Goal: Task Accomplishment & Management: Complete application form

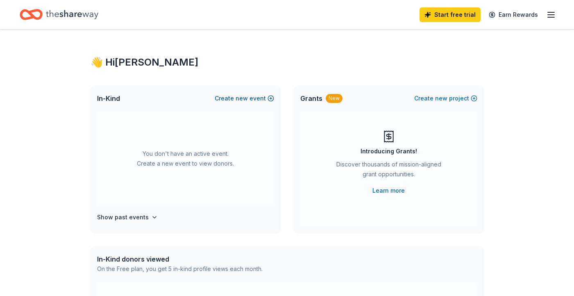
click at [258, 98] on button "Create new event" at bounding box center [244, 98] width 59 height 10
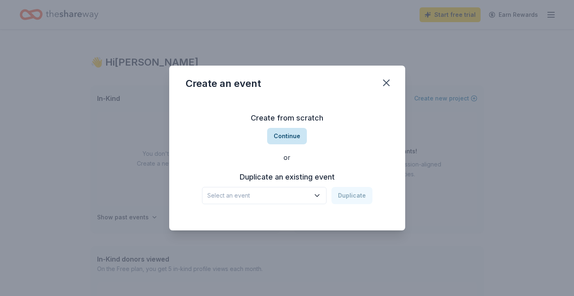
click at [289, 138] on button "Continue" at bounding box center [287, 136] width 40 height 16
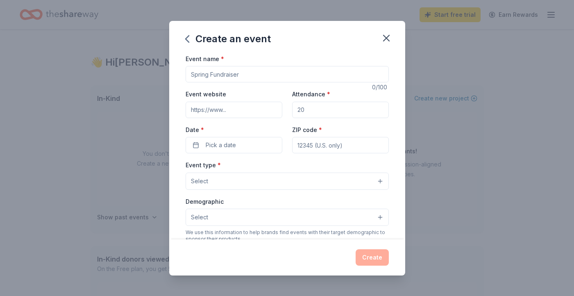
click at [259, 76] on input "Event name *" at bounding box center [287, 74] width 203 height 16
type input "11th Annual Basket Social"
click at [310, 109] on input "Attendance *" at bounding box center [340, 110] width 97 height 16
type input "100"
click at [244, 142] on button "Pick a date" at bounding box center [234, 145] width 97 height 16
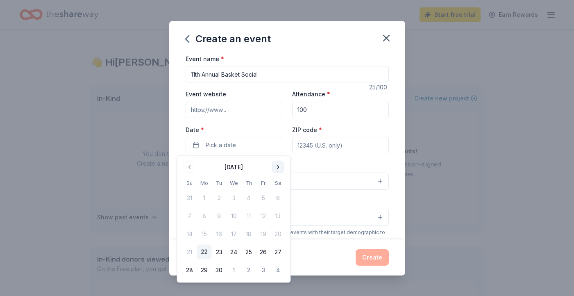
click at [280, 166] on button "Go to next month" at bounding box center [277, 166] width 11 height 11
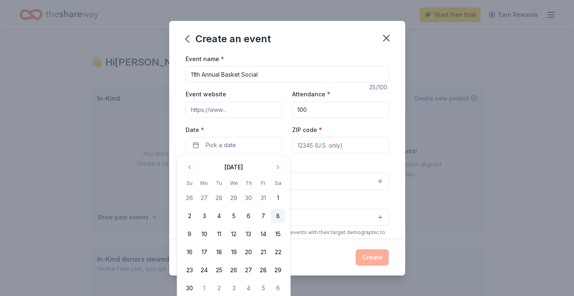
click at [278, 214] on button "8" at bounding box center [278, 215] width 15 height 15
click at [334, 144] on input "ZIP code *" at bounding box center [340, 145] width 97 height 16
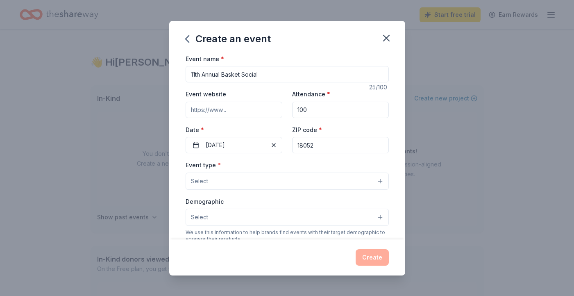
type input "18052"
click at [228, 179] on button "Select" at bounding box center [287, 180] width 203 height 17
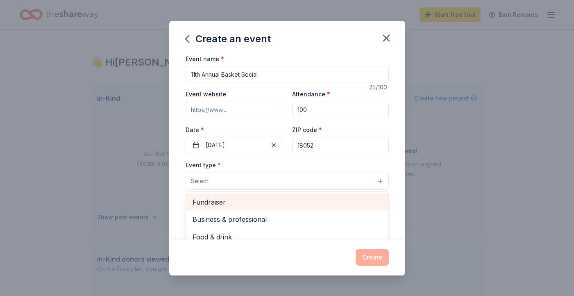
click at [219, 199] on span "Fundraiser" at bounding box center [287, 202] width 189 height 11
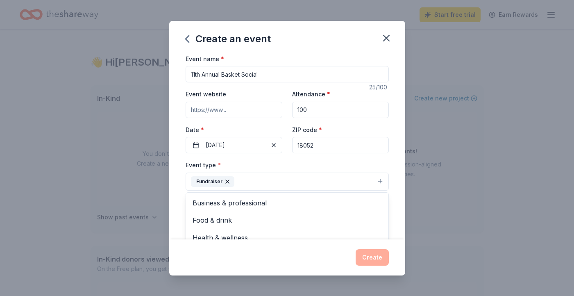
click at [154, 212] on div "Create an event Event name * 11th Annual Basket Social 25 /100 Event website At…" at bounding box center [287, 148] width 574 height 296
click at [220, 219] on button "Select" at bounding box center [287, 217] width 203 height 17
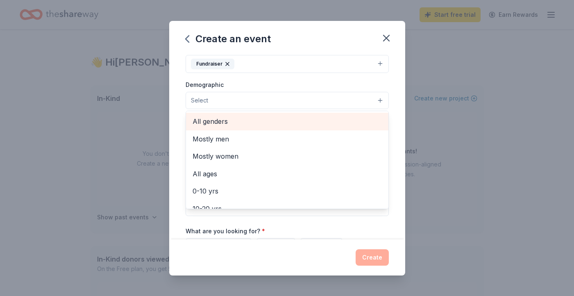
click at [230, 124] on span "All genders" at bounding box center [287, 121] width 189 height 11
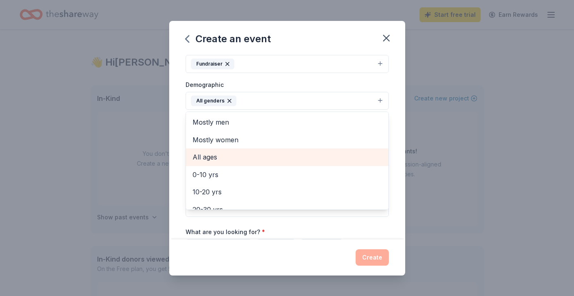
click at [220, 157] on span "All ages" at bounding box center [287, 157] width 189 height 11
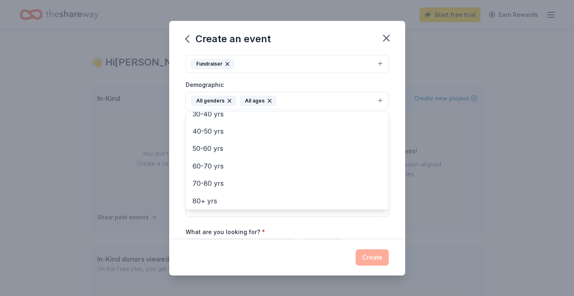
scroll to position [97, 0]
click at [182, 223] on div "Event name * 11th Annual Basket Social 25 /100 Event website Attendance * 100 D…" at bounding box center [287, 147] width 236 height 186
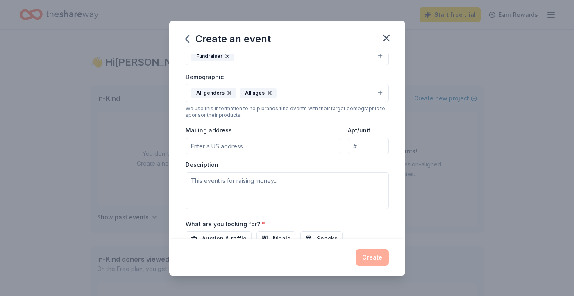
scroll to position [127, 0]
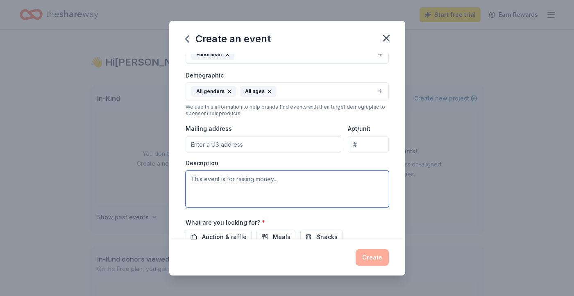
click at [229, 181] on textarea at bounding box center [287, 188] width 203 height 37
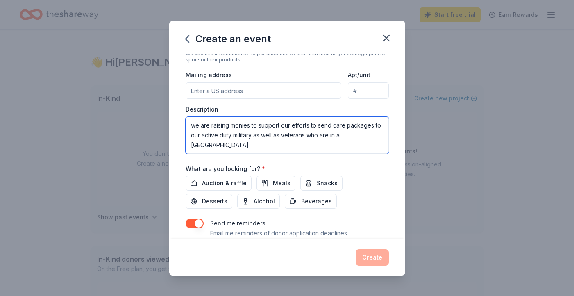
scroll to position [184, 0]
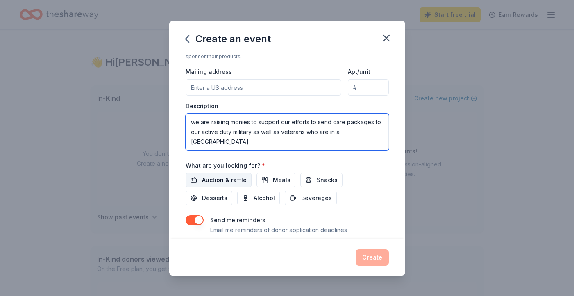
type textarea "we are raising monies to support our efforts to send care packages to our activ…"
click at [225, 182] on span "Auction & raffle" at bounding box center [224, 180] width 45 height 10
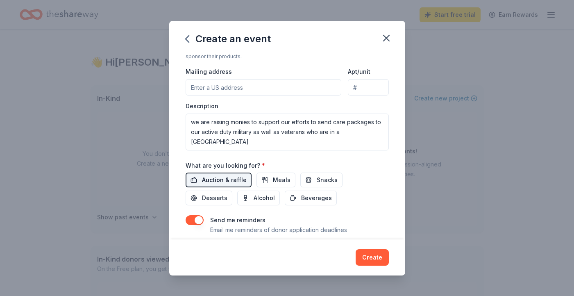
scroll to position [208, 0]
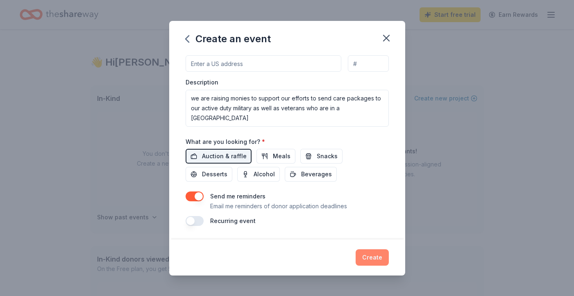
click at [374, 257] on button "Create" at bounding box center [372, 257] width 33 height 16
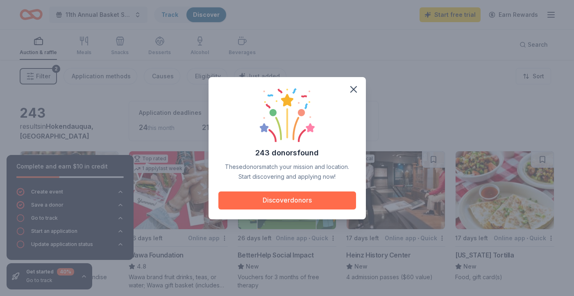
click at [312, 201] on button "Discover donors" at bounding box center [287, 200] width 138 height 18
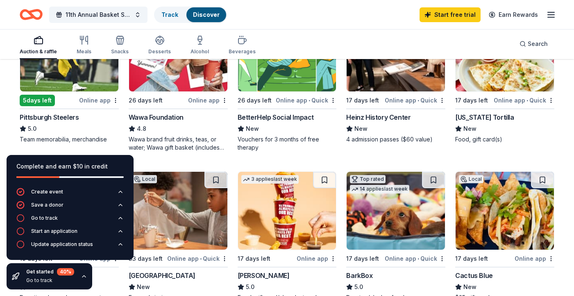
scroll to position [140, 0]
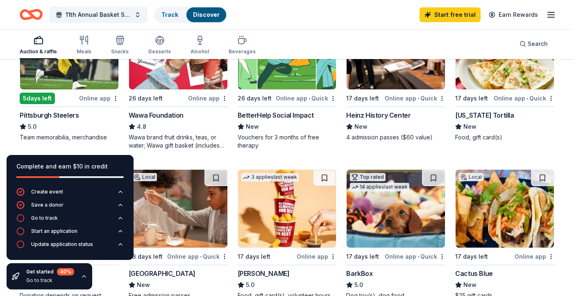
click at [170, 113] on div "Wawa Foundation" at bounding box center [156, 115] width 55 height 10
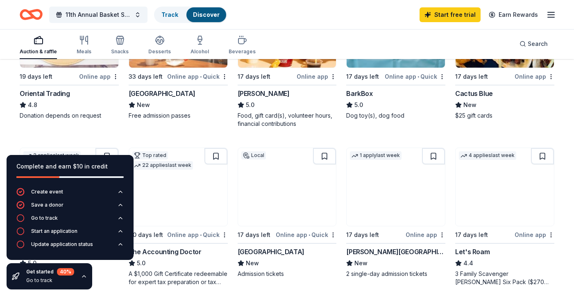
scroll to position [321, 0]
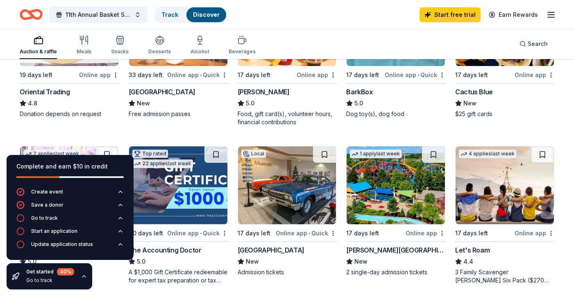
click at [84, 277] on icon "button" at bounding box center [84, 276] width 7 height 7
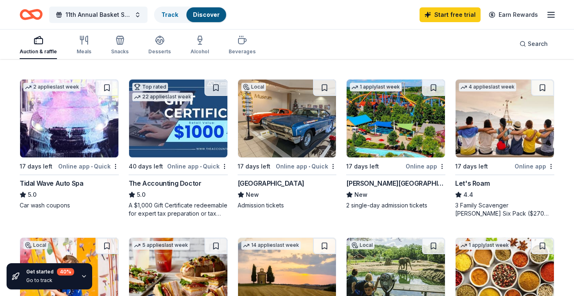
scroll to position [389, 0]
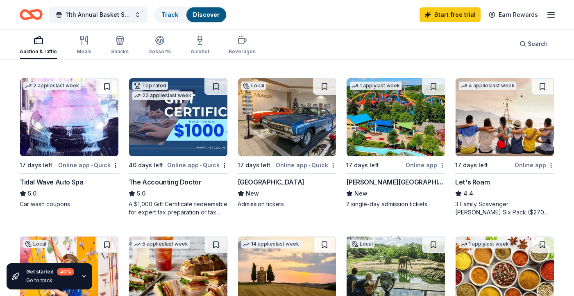
click at [422, 165] on div "Online app" at bounding box center [426, 165] width 40 height 10
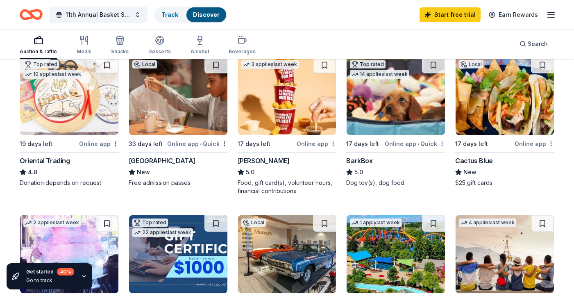
scroll to position [251, 0]
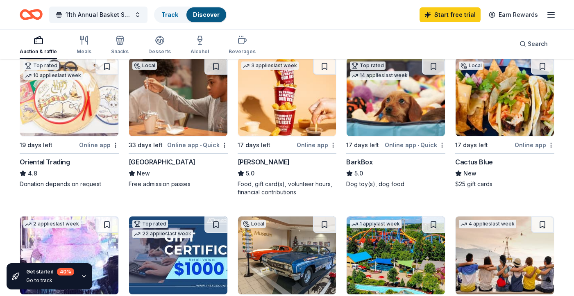
click at [531, 141] on div "Online app" at bounding box center [534, 145] width 40 height 10
click at [253, 160] on div "Sheetz" at bounding box center [264, 162] width 52 height 10
click at [172, 161] on div "Da Vinci Science Center" at bounding box center [162, 162] width 67 height 10
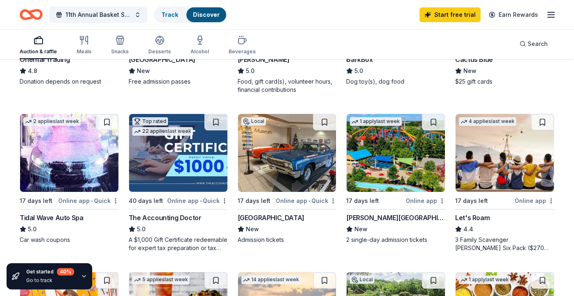
scroll to position [355, 0]
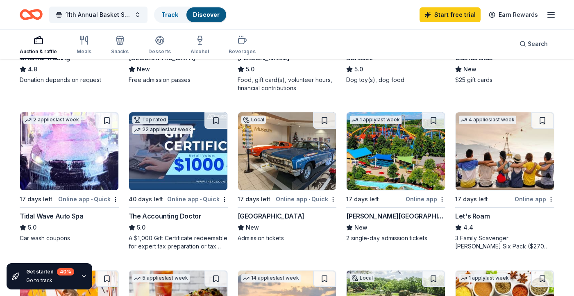
click at [475, 215] on div "Let's Roam" at bounding box center [472, 216] width 34 height 10
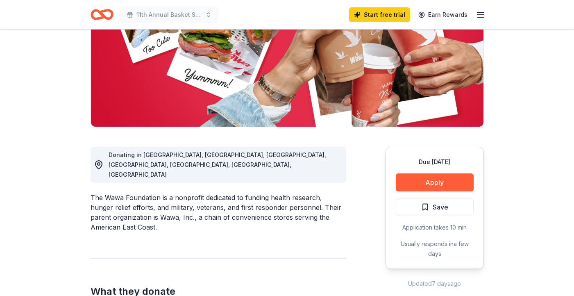
scroll to position [186, 0]
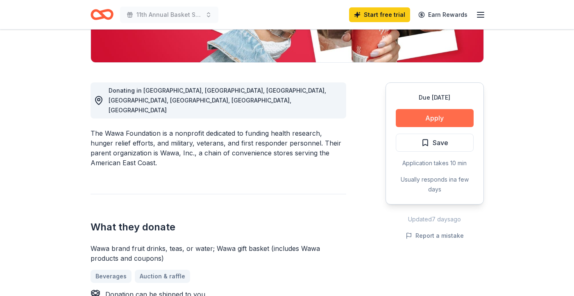
click at [442, 120] on button "Apply" at bounding box center [435, 118] width 78 height 18
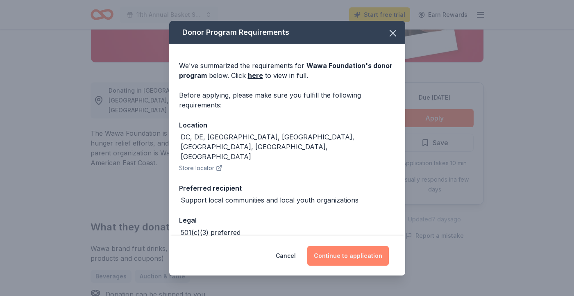
click at [355, 255] on button "Continue to application" at bounding box center [348, 256] width 82 height 20
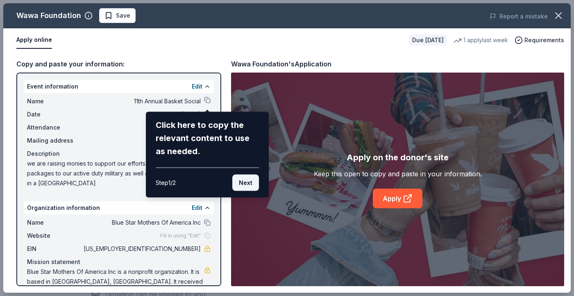
click at [246, 180] on button "Next" at bounding box center [245, 182] width 27 height 16
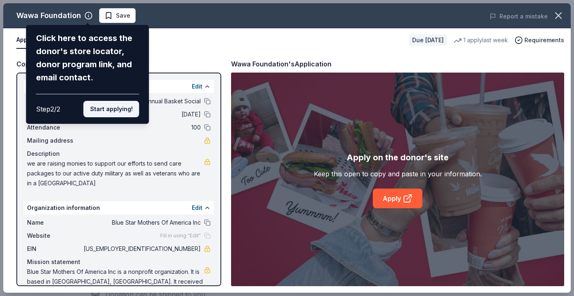
click at [107, 111] on button "Start applying!" at bounding box center [112, 109] width 56 height 16
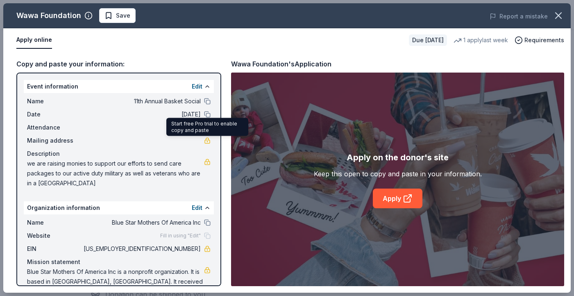
click at [205, 140] on link at bounding box center [207, 140] width 7 height 7
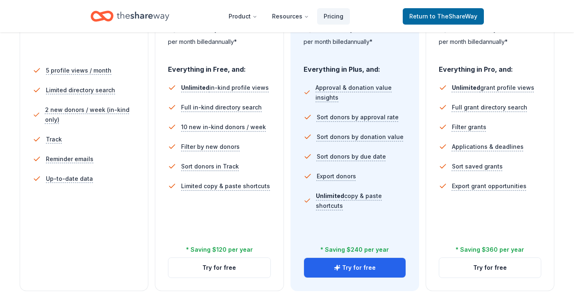
scroll to position [226, 0]
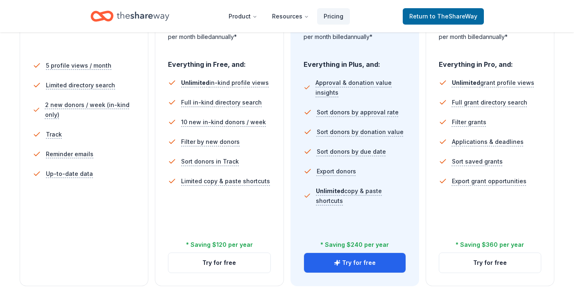
click at [59, 208] on div "5 profile views / month Limited directory search 2 new donors / week (in-kind o…" at bounding box center [84, 150] width 102 height 197
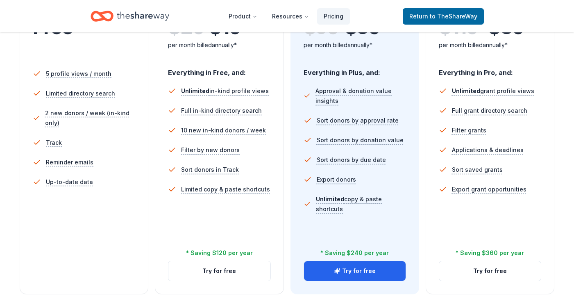
scroll to position [0, 0]
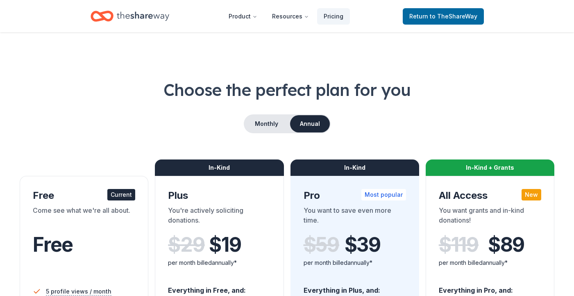
click at [64, 226] on div "Come see what we're all about." at bounding box center [84, 216] width 102 height 23
click at [116, 197] on div "Current" at bounding box center [121, 194] width 28 height 11
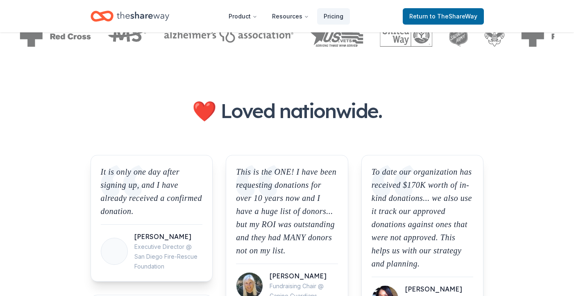
scroll to position [331, 0]
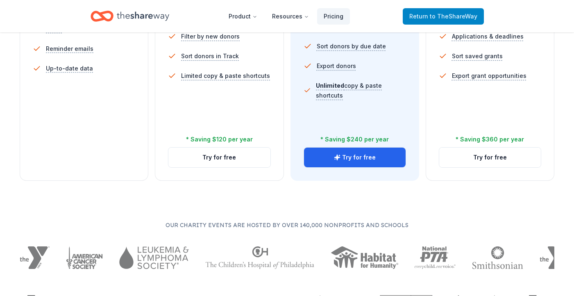
click at [419, 20] on span "Return to TheShareWay" at bounding box center [443, 16] width 68 height 10
click at [419, 15] on span "Return to TheShareWay" at bounding box center [443, 16] width 68 height 10
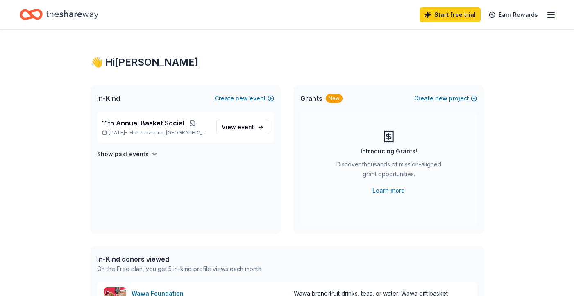
click at [553, 12] on line "button" at bounding box center [551, 12] width 7 height 0
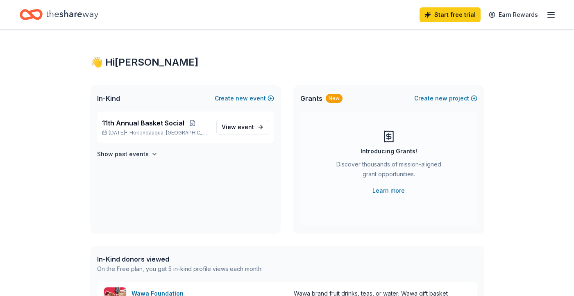
click at [72, 17] on icon "Home" at bounding box center [72, 14] width 52 height 17
click at [76, 15] on icon "Home" at bounding box center [72, 14] width 52 height 17
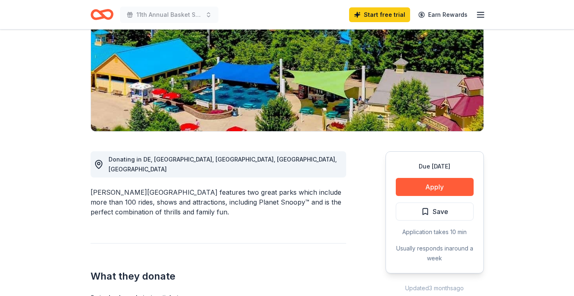
scroll to position [120, 0]
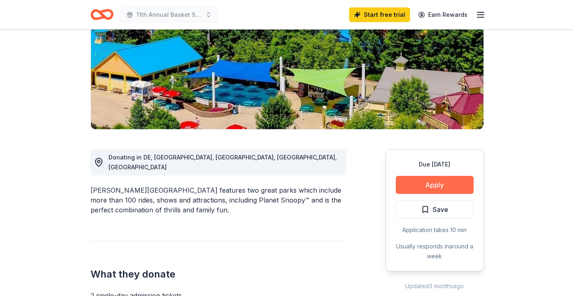
click at [429, 184] on button "Apply" at bounding box center [435, 185] width 78 height 18
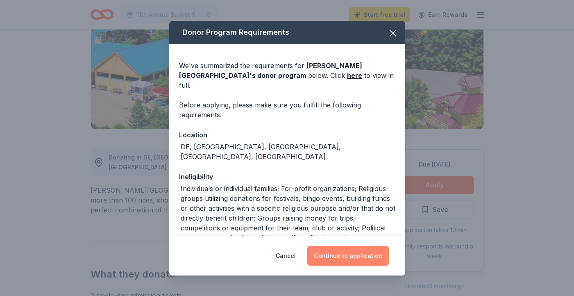
click at [357, 257] on button "Continue to application" at bounding box center [348, 256] width 82 height 20
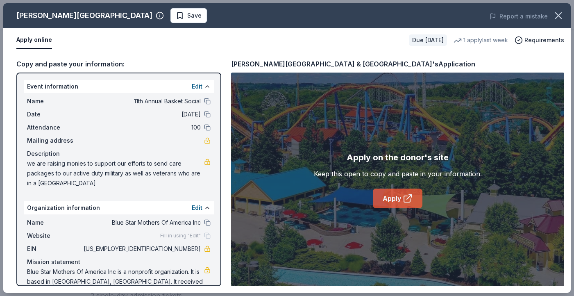
click at [402, 198] on link "Apply" at bounding box center [398, 198] width 50 height 20
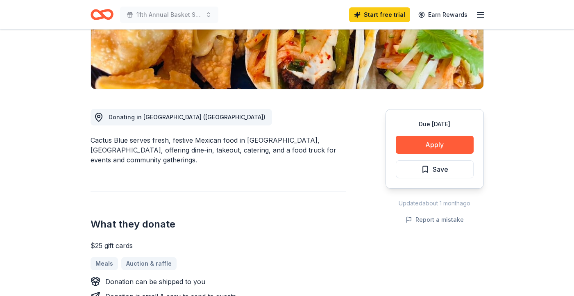
scroll to position [176, 0]
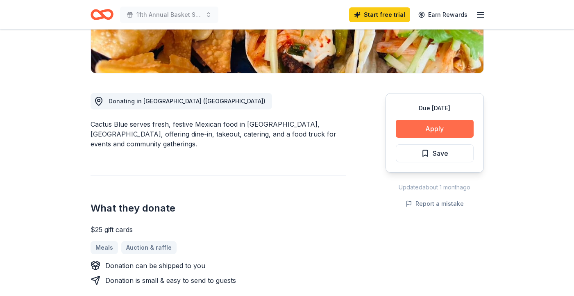
click at [449, 126] on button "Apply" at bounding box center [435, 129] width 78 height 18
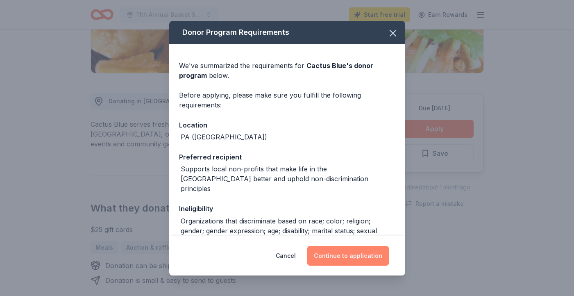
click at [349, 257] on button "Continue to application" at bounding box center [348, 256] width 82 height 20
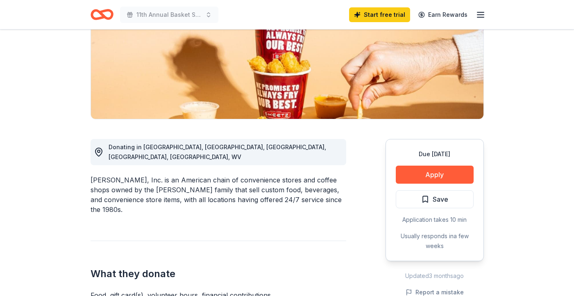
scroll to position [135, 0]
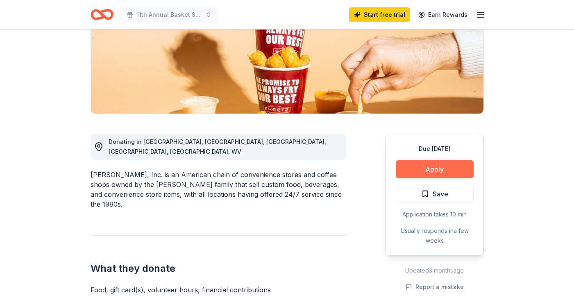
click at [428, 165] on button "Apply" at bounding box center [435, 169] width 78 height 18
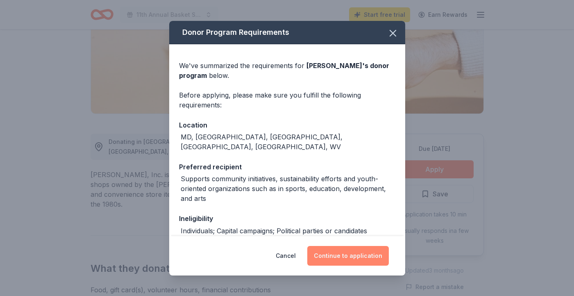
click at [347, 257] on button "Continue to application" at bounding box center [348, 256] width 82 height 20
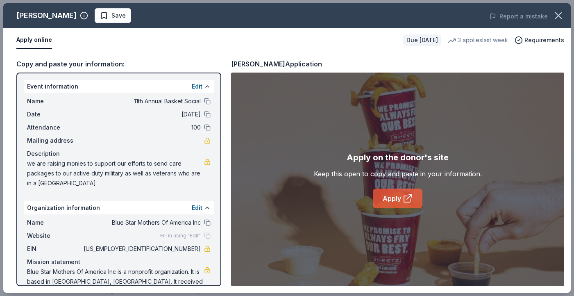
click at [401, 197] on link "Apply" at bounding box center [398, 198] width 50 height 20
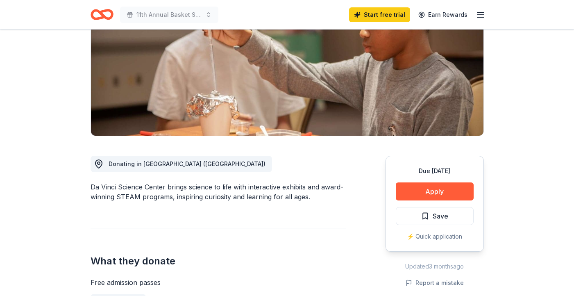
scroll to position [157, 0]
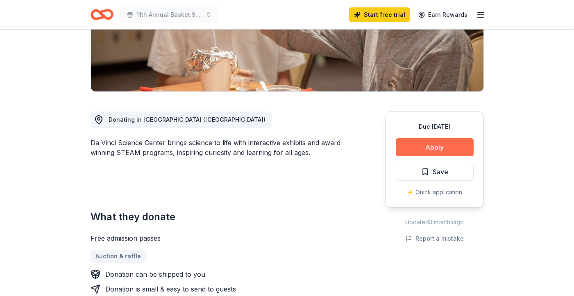
click at [427, 149] on button "Apply" at bounding box center [435, 147] width 78 height 18
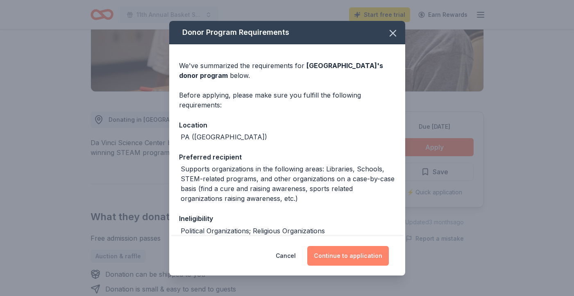
click at [366, 256] on button "Continue to application" at bounding box center [348, 256] width 82 height 20
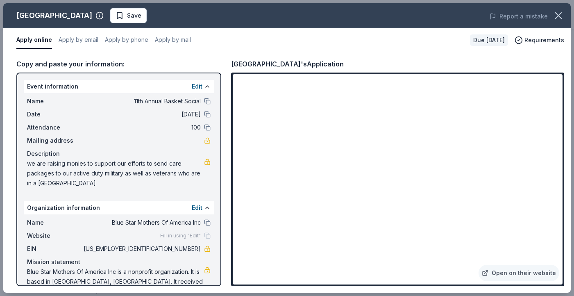
scroll to position [11, 0]
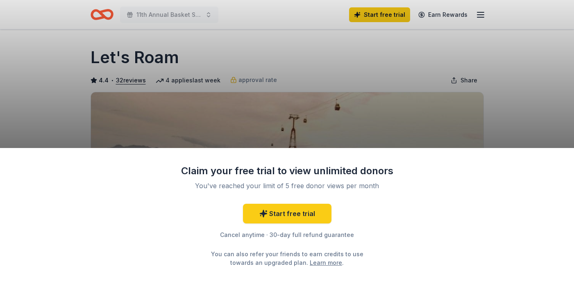
click at [500, 91] on div "Claim your free trial to view unlimited donors You've reached your limit of 5 f…" at bounding box center [287, 148] width 574 height 296
